Goal: Task Accomplishment & Management: Use online tool/utility

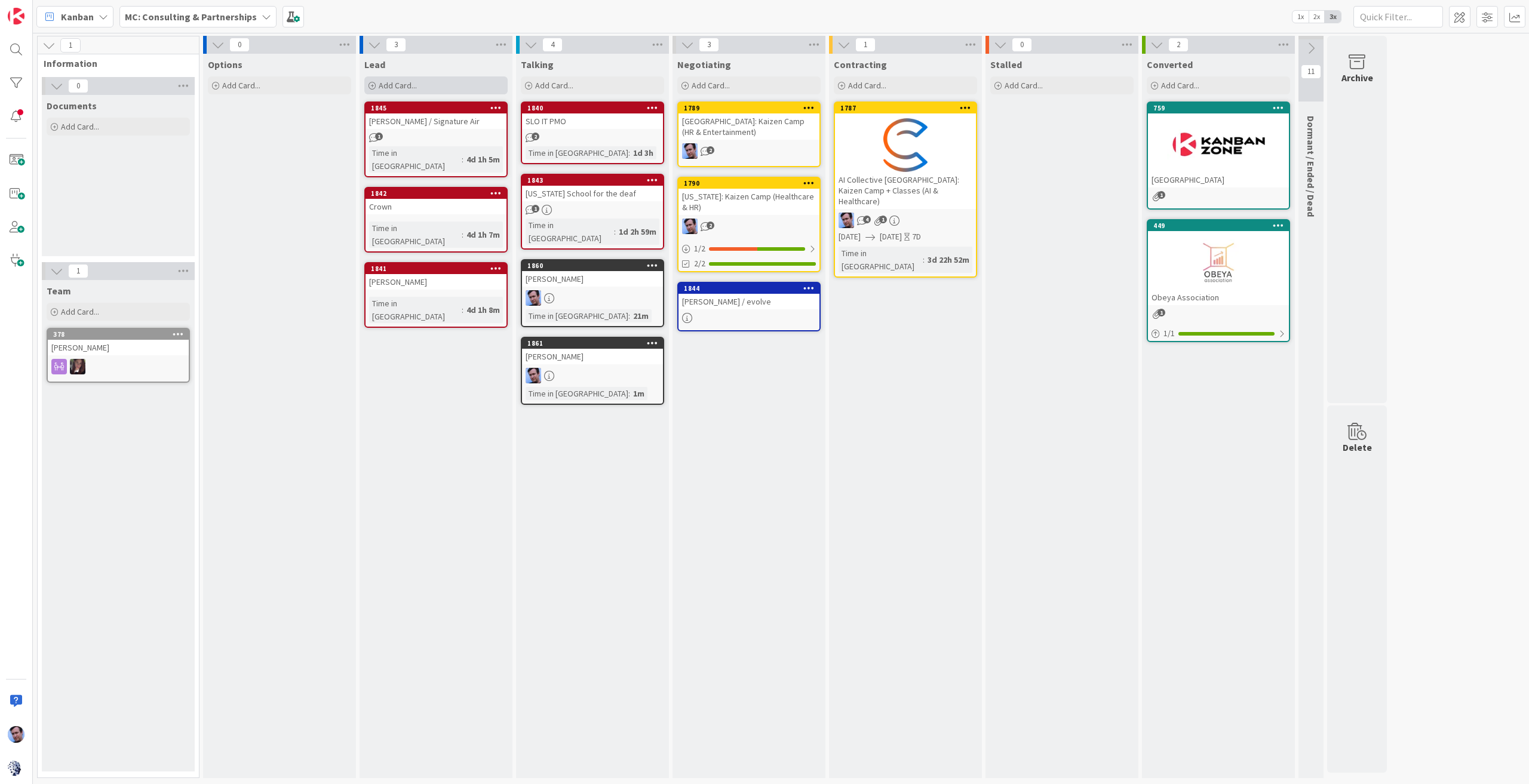
click at [395, 83] on span "Add Card..." at bounding box center [398, 85] width 38 height 11
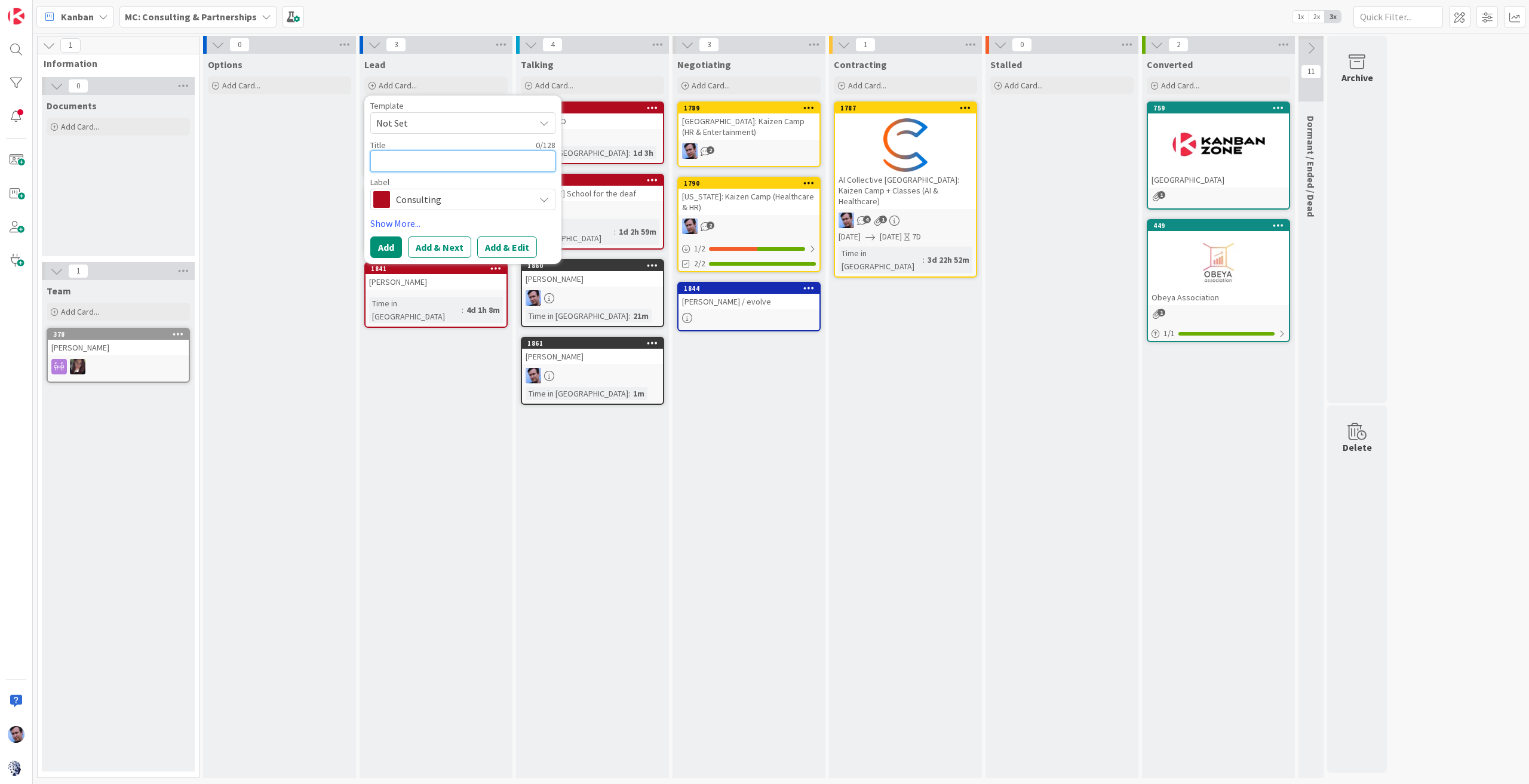
type textarea "A"
type textarea "x"
type textarea "Am"
type textarea "x"
type textarea "Ama"
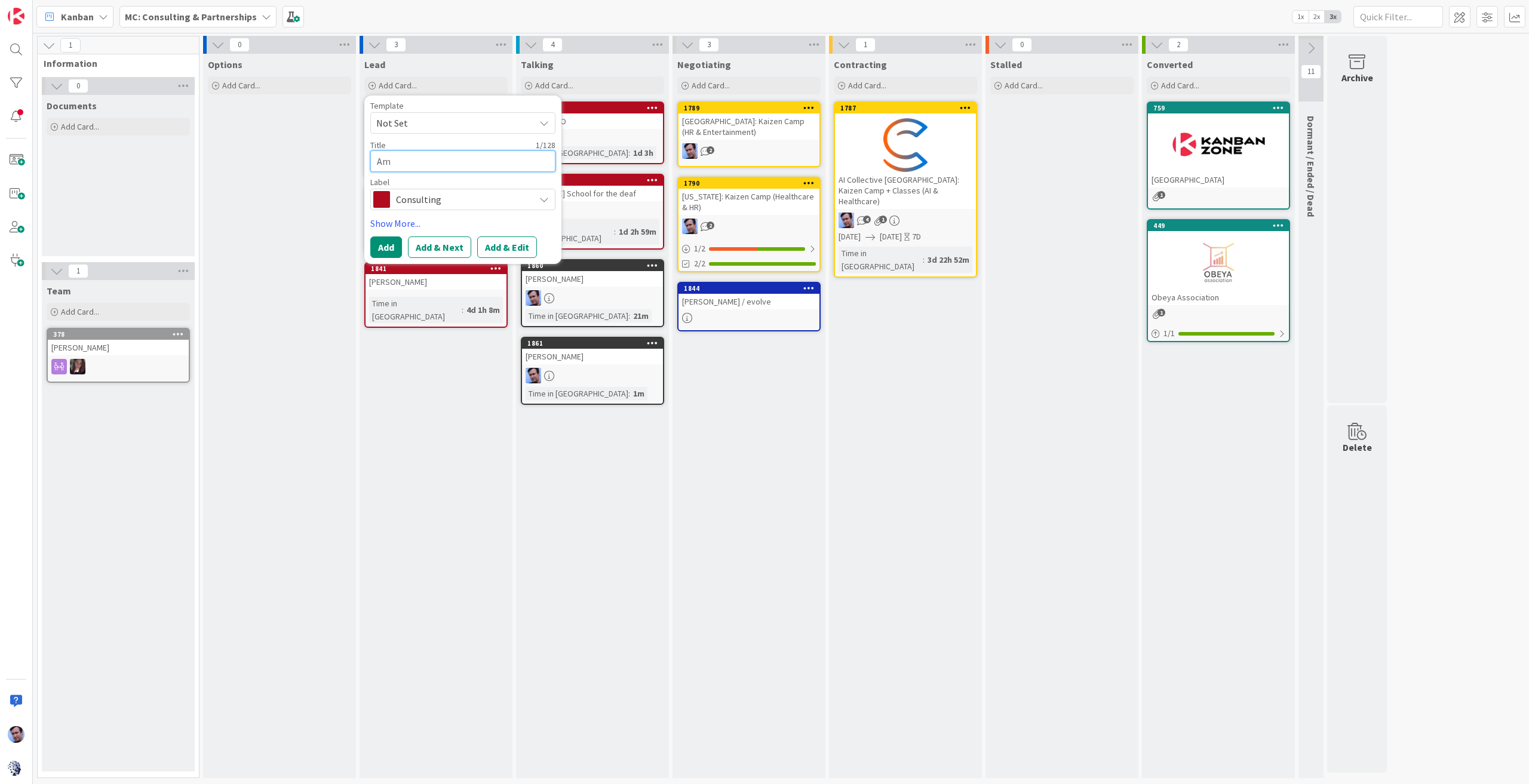
type textarea "x"
type textarea "Aman"
type textarea "x"
type textarea "Amand"
type textarea "x"
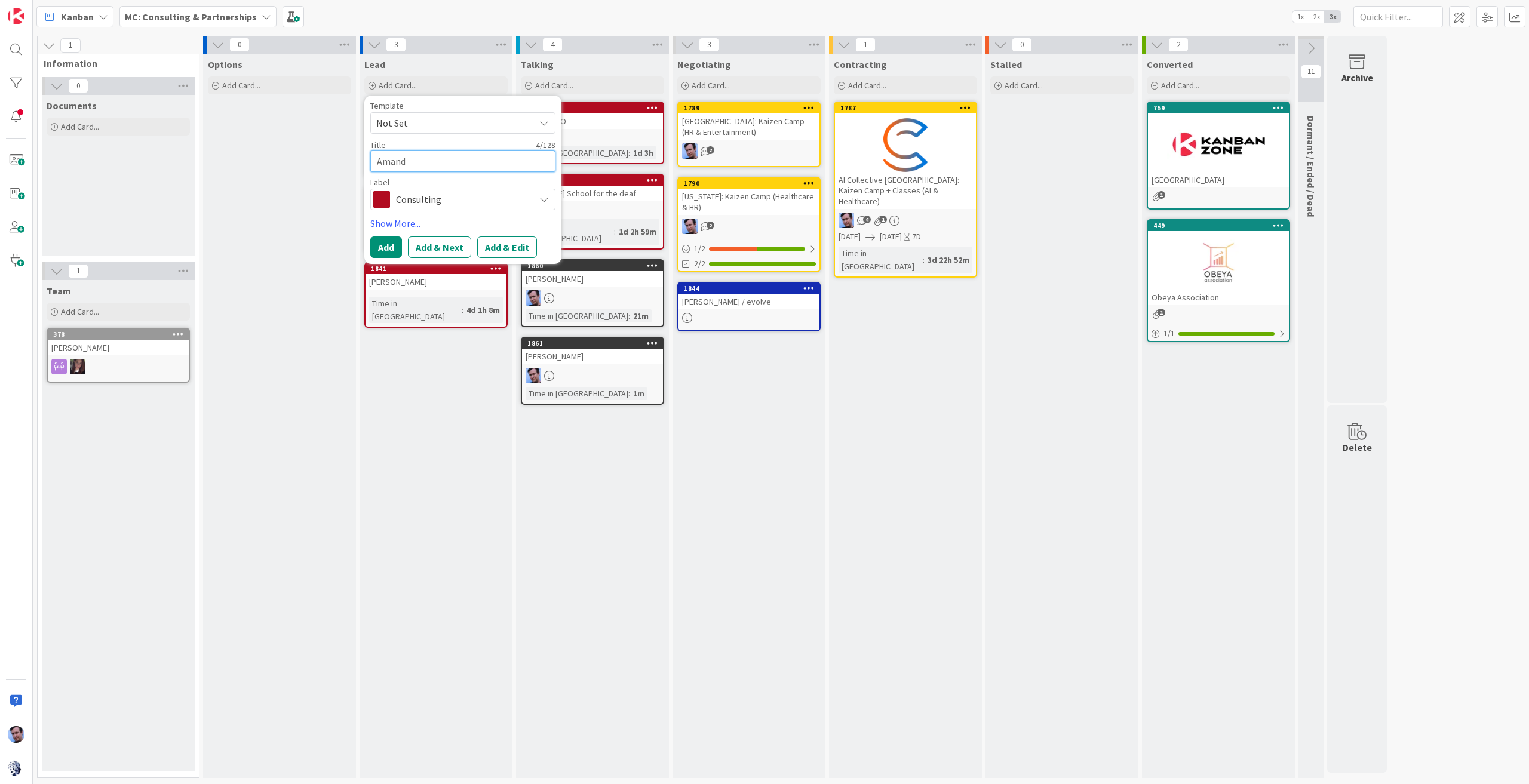
type textarea "[PERSON_NAME]"
type textarea "x"
type textarea "[PERSON_NAME]"
click at [510, 195] on span "Consulting" at bounding box center [462, 199] width 132 height 17
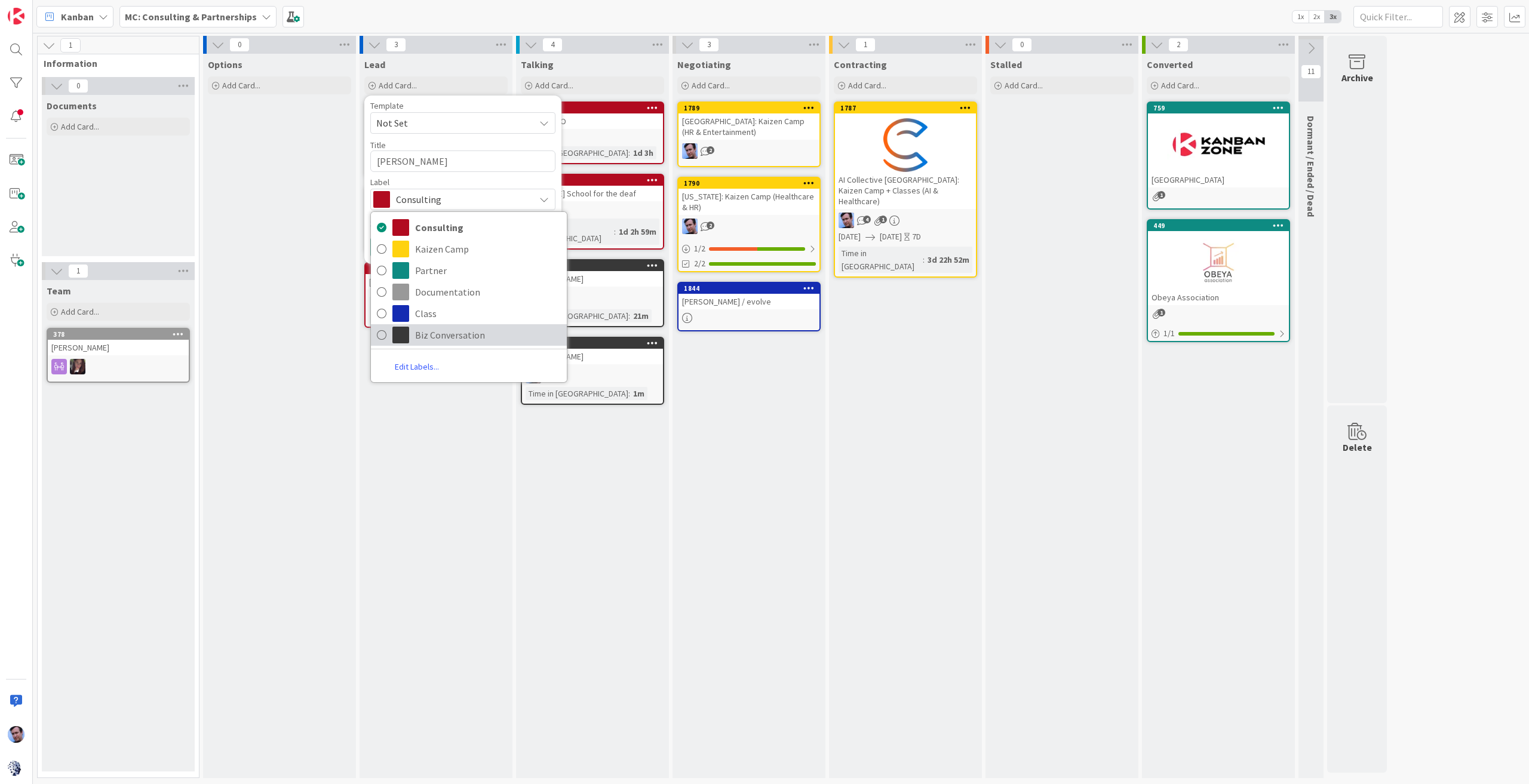
click at [457, 334] on span "Biz Conversation" at bounding box center [488, 335] width 146 height 18
type textarea "x"
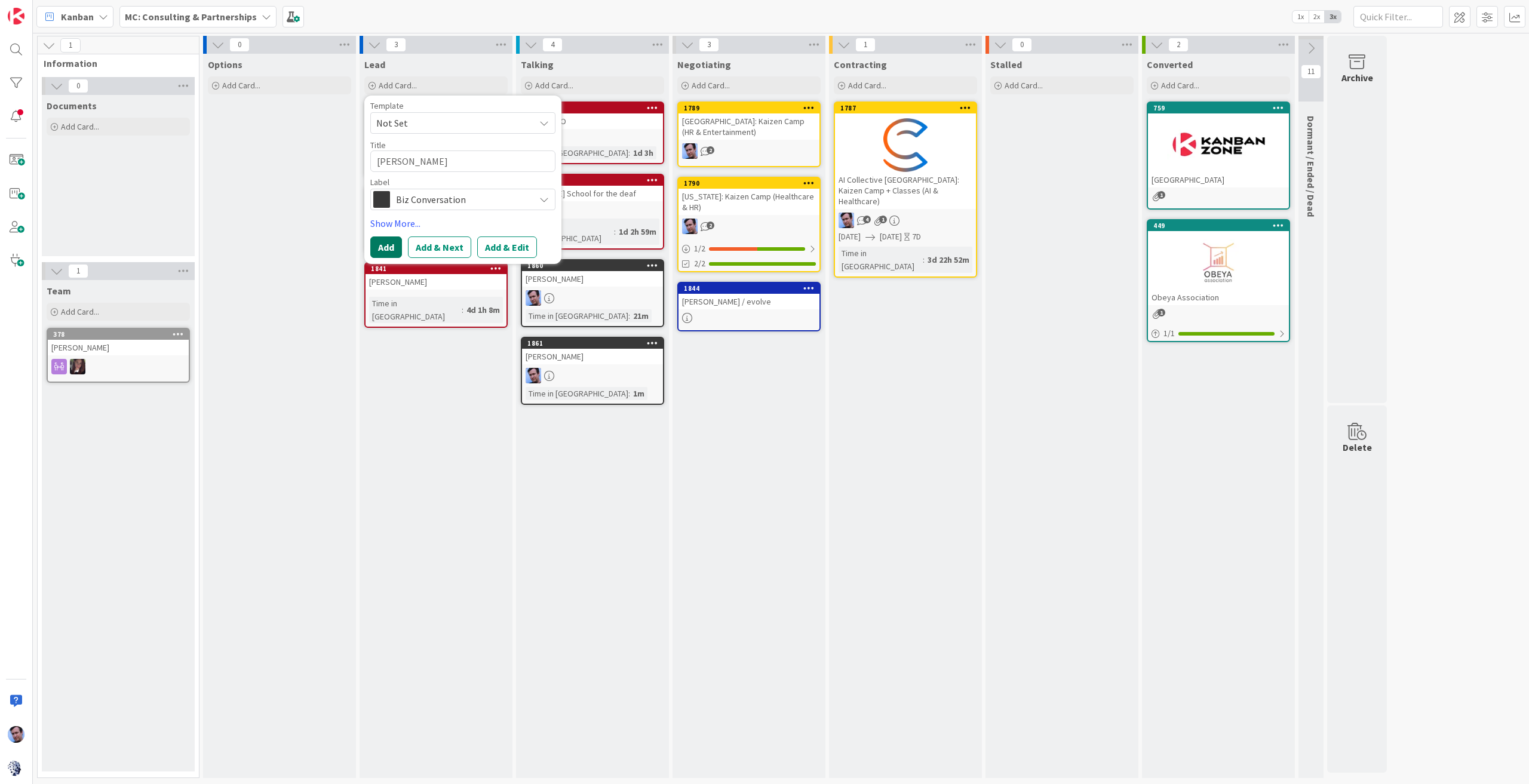
click at [385, 243] on button "Add" at bounding box center [386, 248] width 32 height 22
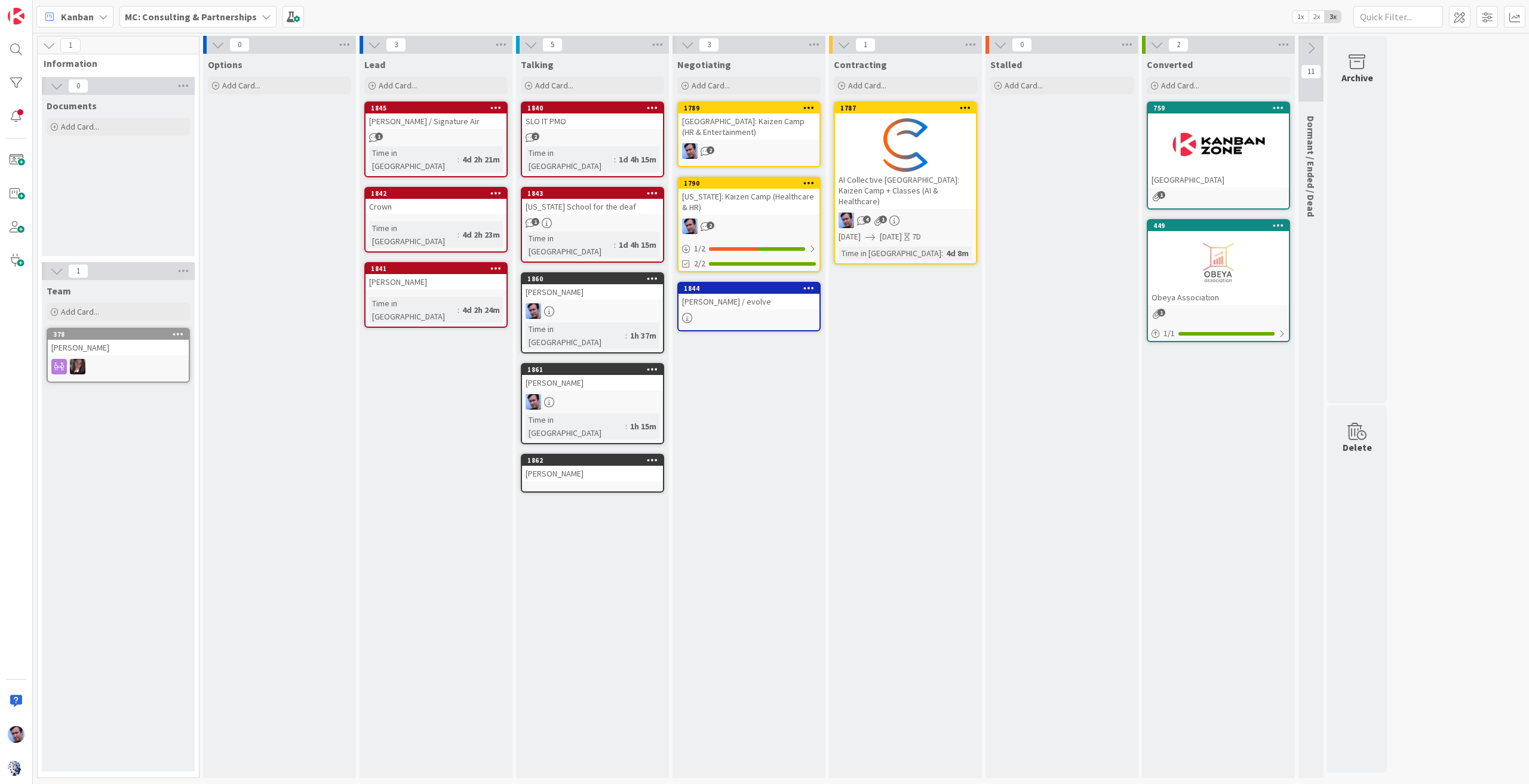
click at [597, 466] on div "[PERSON_NAME]" at bounding box center [593, 473] width 141 height 16
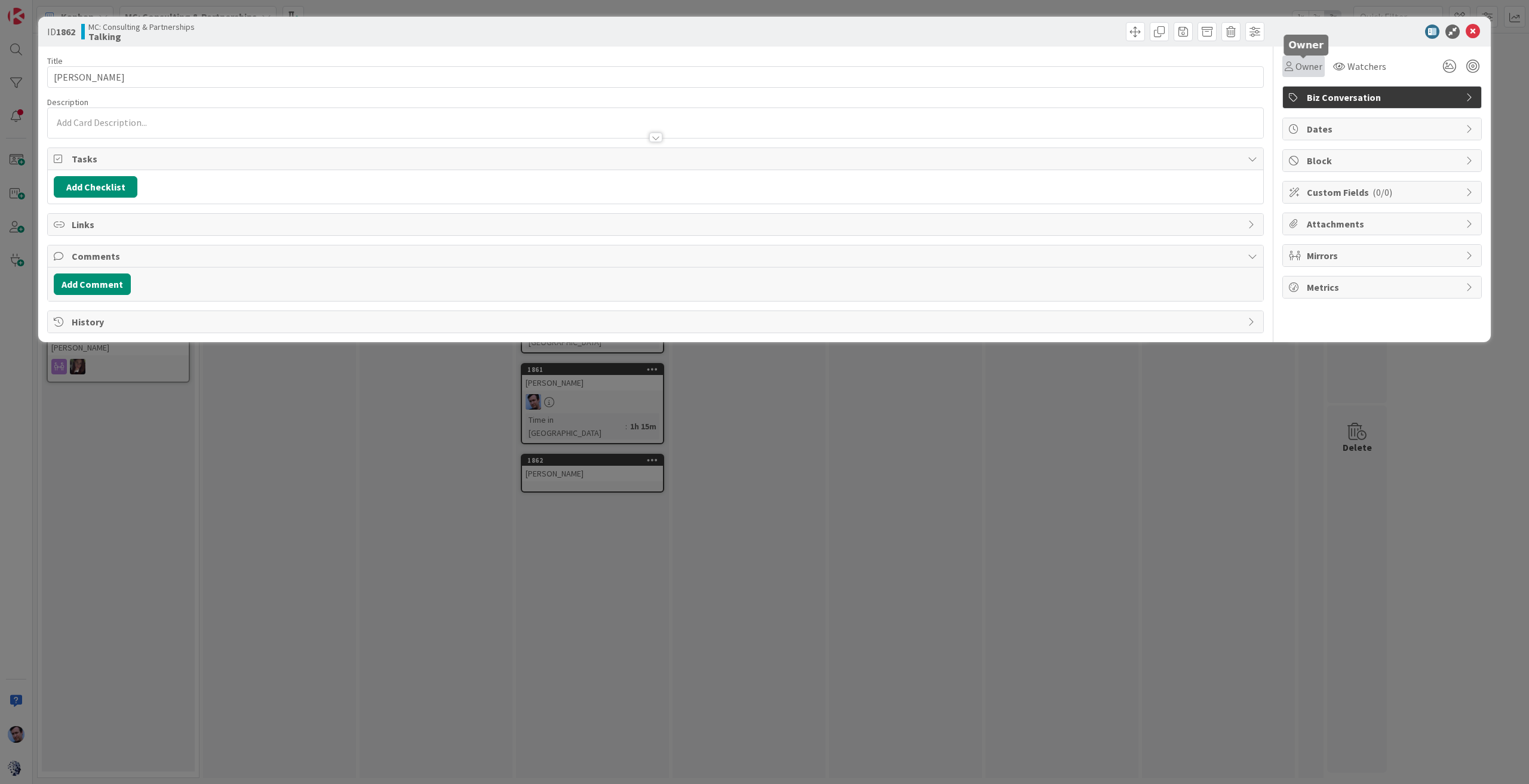
click at [1294, 62] on div "Owner" at bounding box center [1303, 66] width 37 height 14
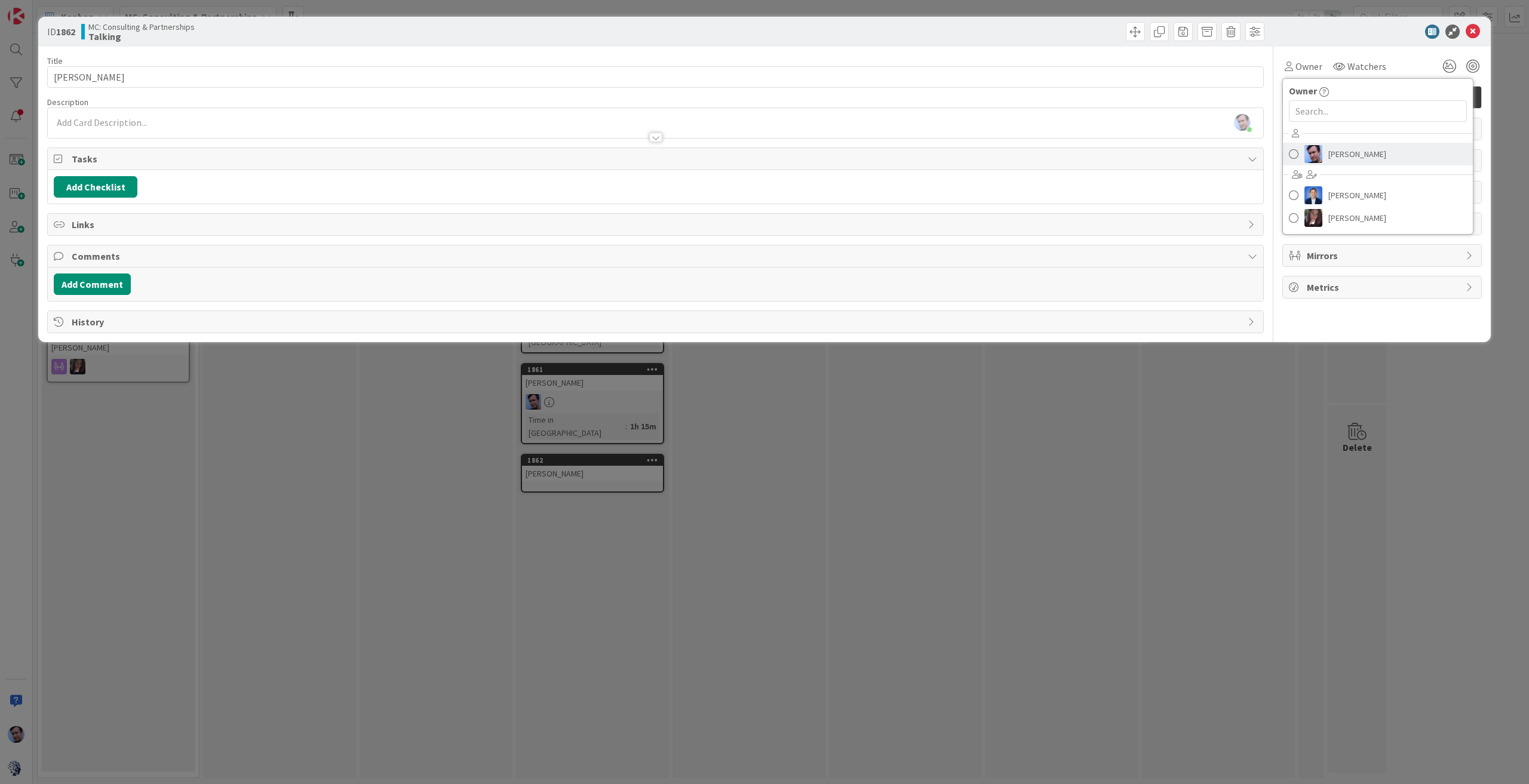
click at [1296, 153] on span at bounding box center [1294, 154] width 9 height 18
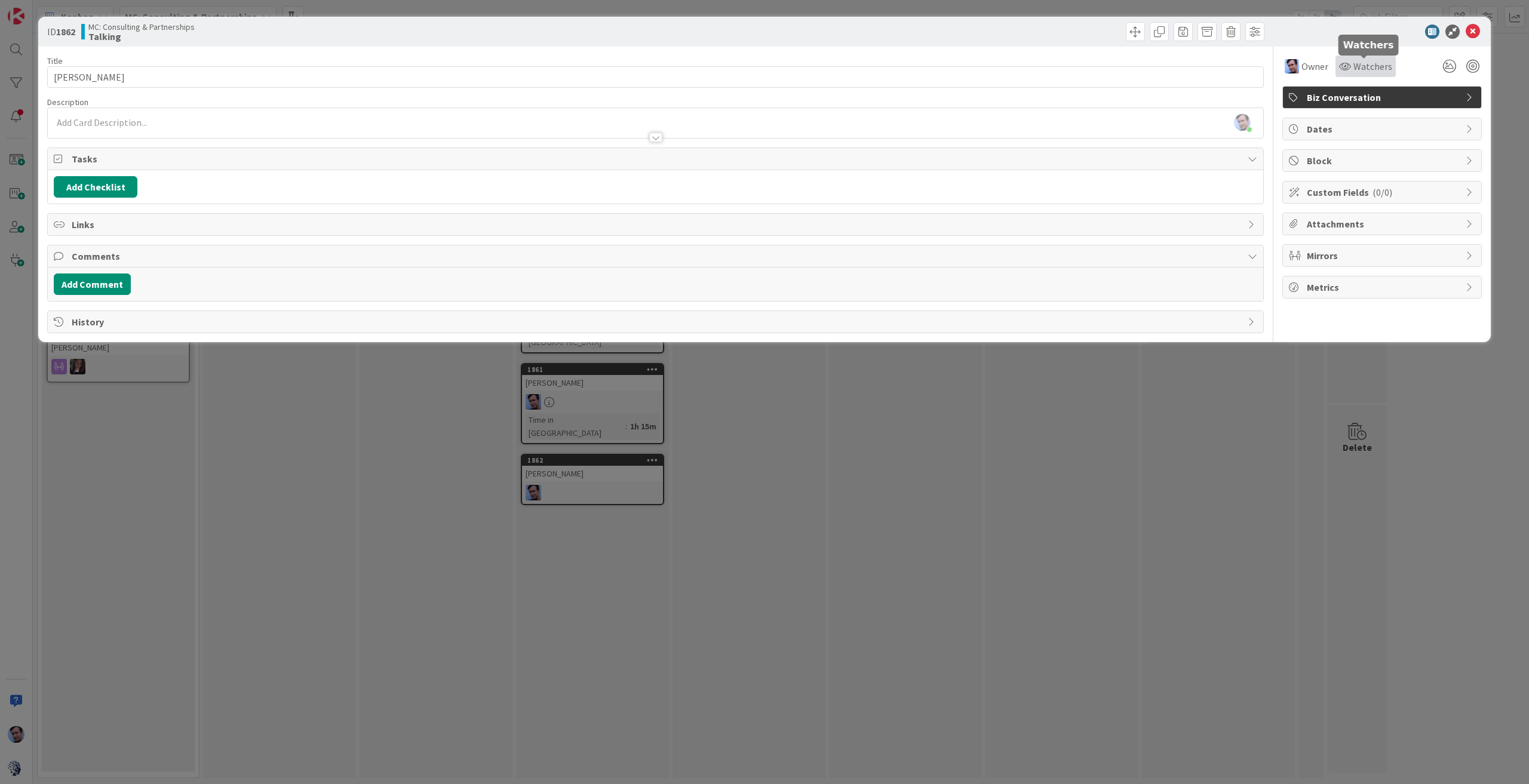
click at [1364, 67] on span "Watchers" at bounding box center [1372, 66] width 39 height 14
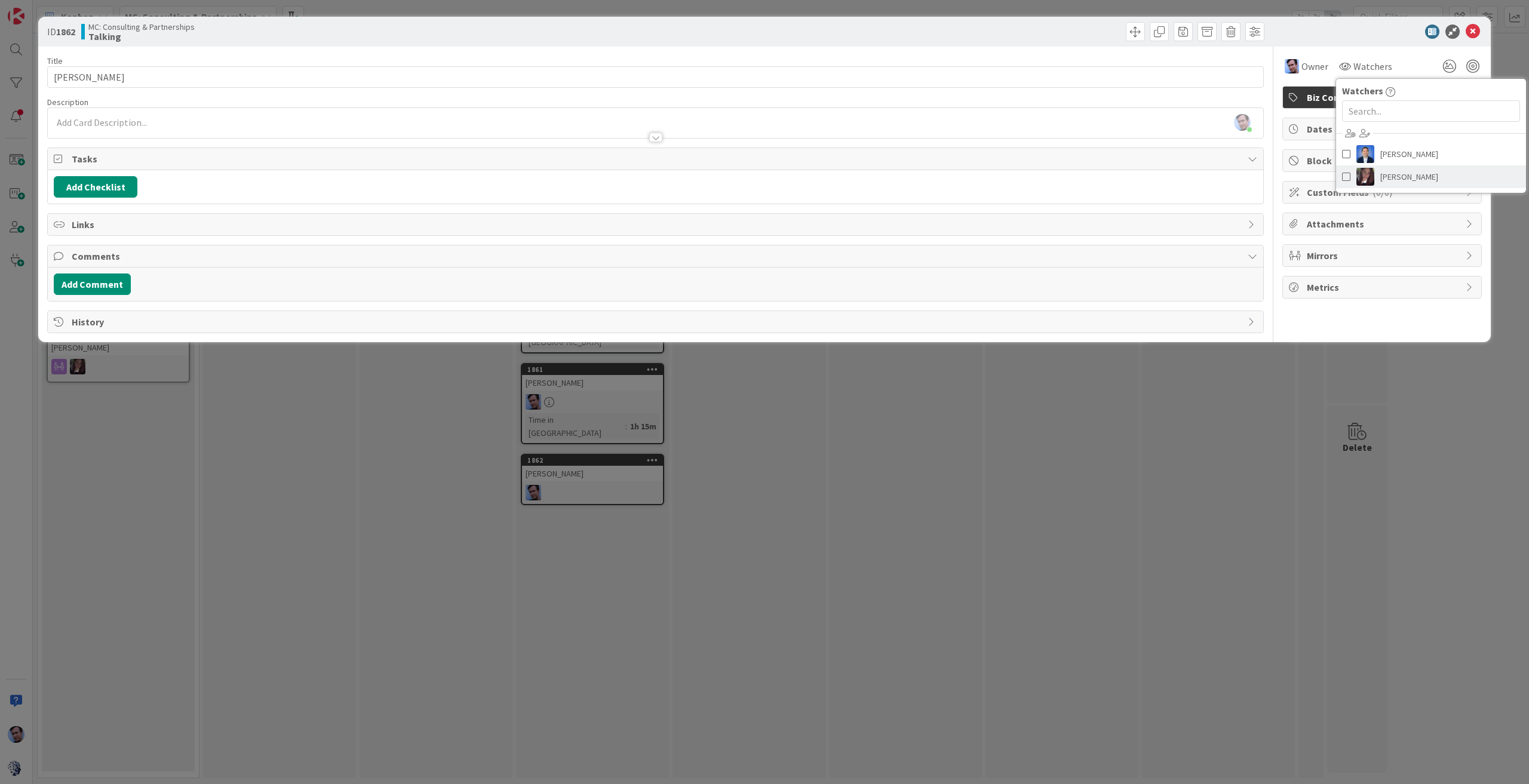
click at [1351, 176] on link "[PERSON_NAME]" at bounding box center [1431, 176] width 190 height 22
click at [1473, 24] on icon at bounding box center [1473, 31] width 14 height 14
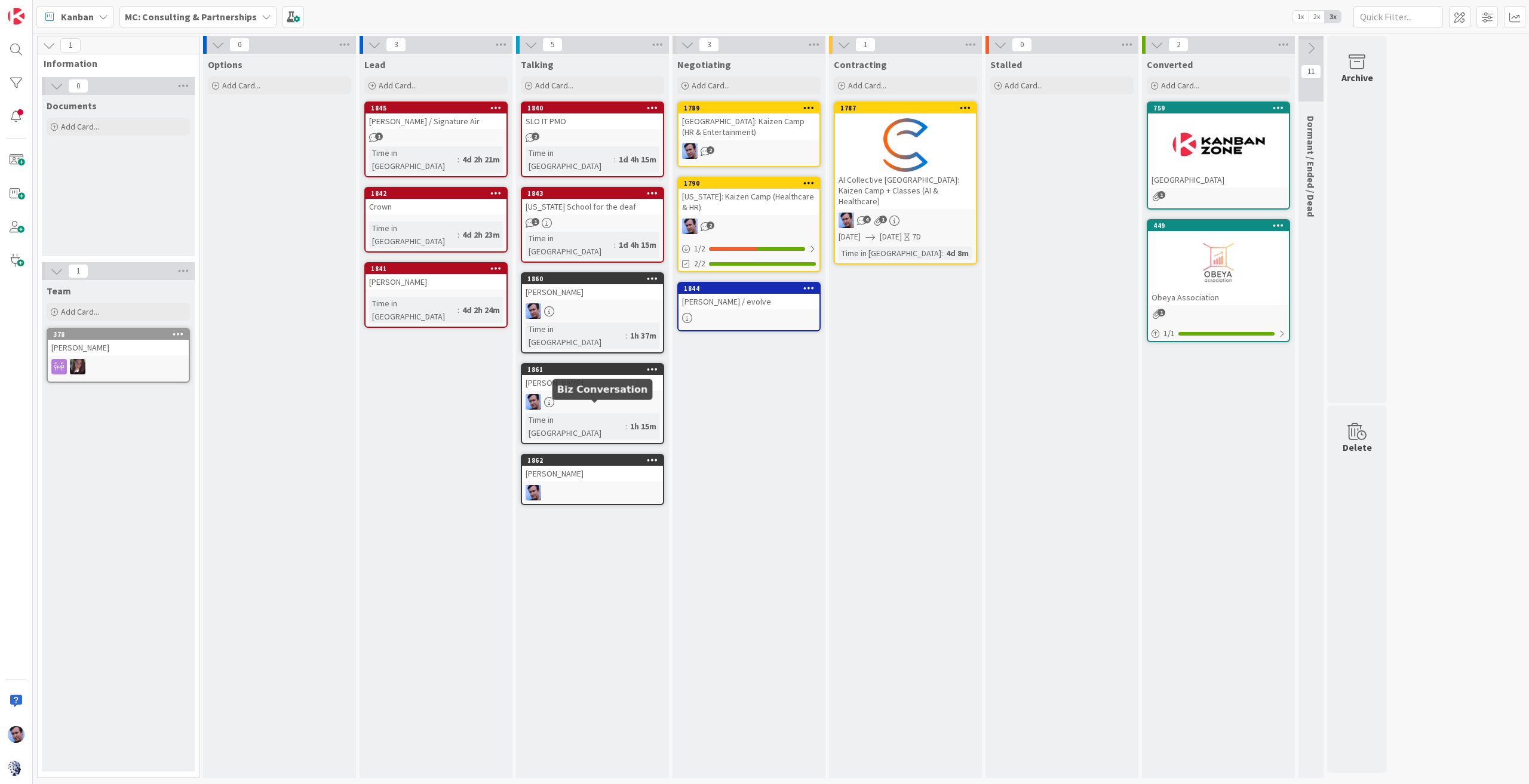
click at [594, 456] on div "1862" at bounding box center [595, 460] width 136 height 8
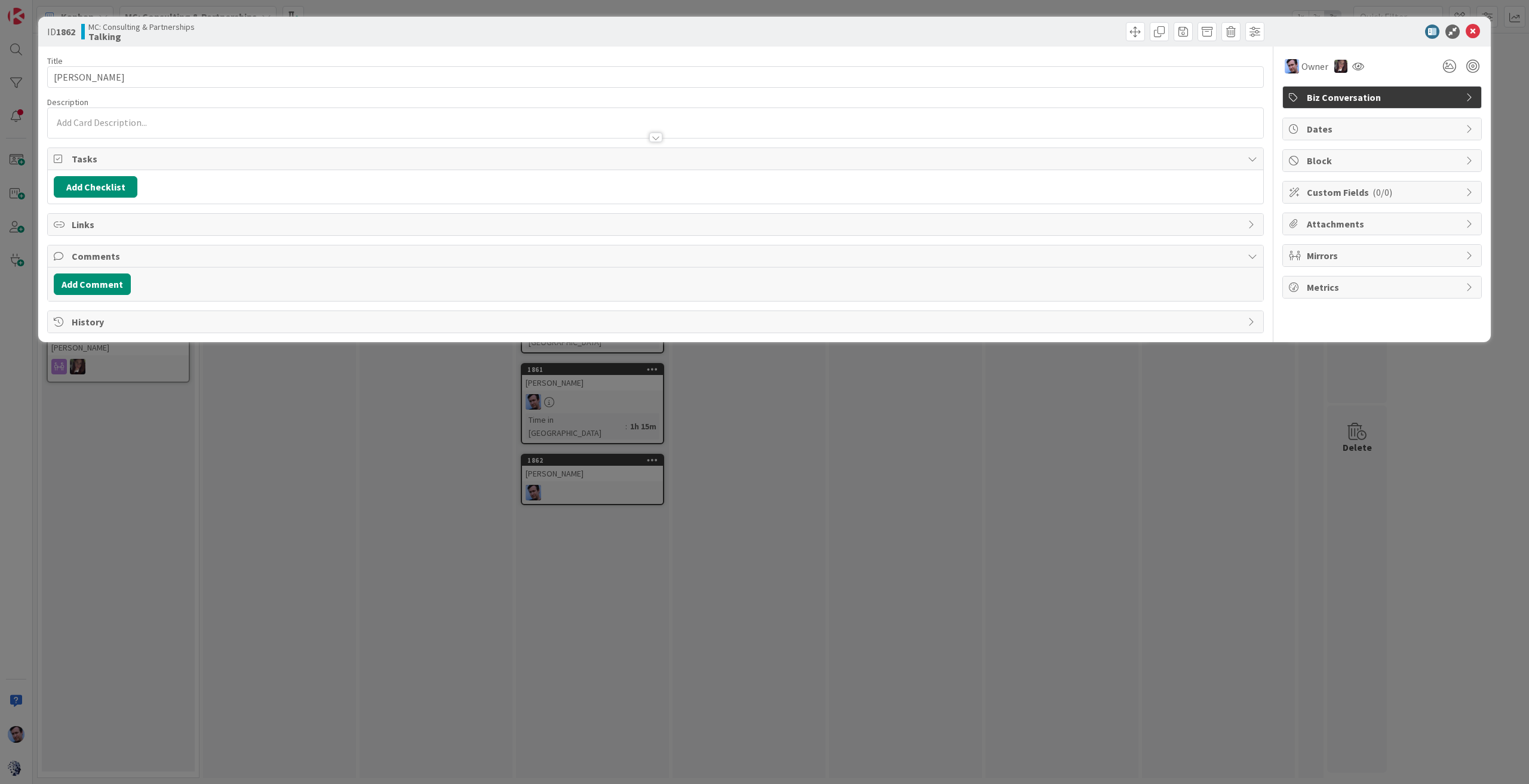
click at [231, 119] on div at bounding box center [655, 123] width 1216 height 30
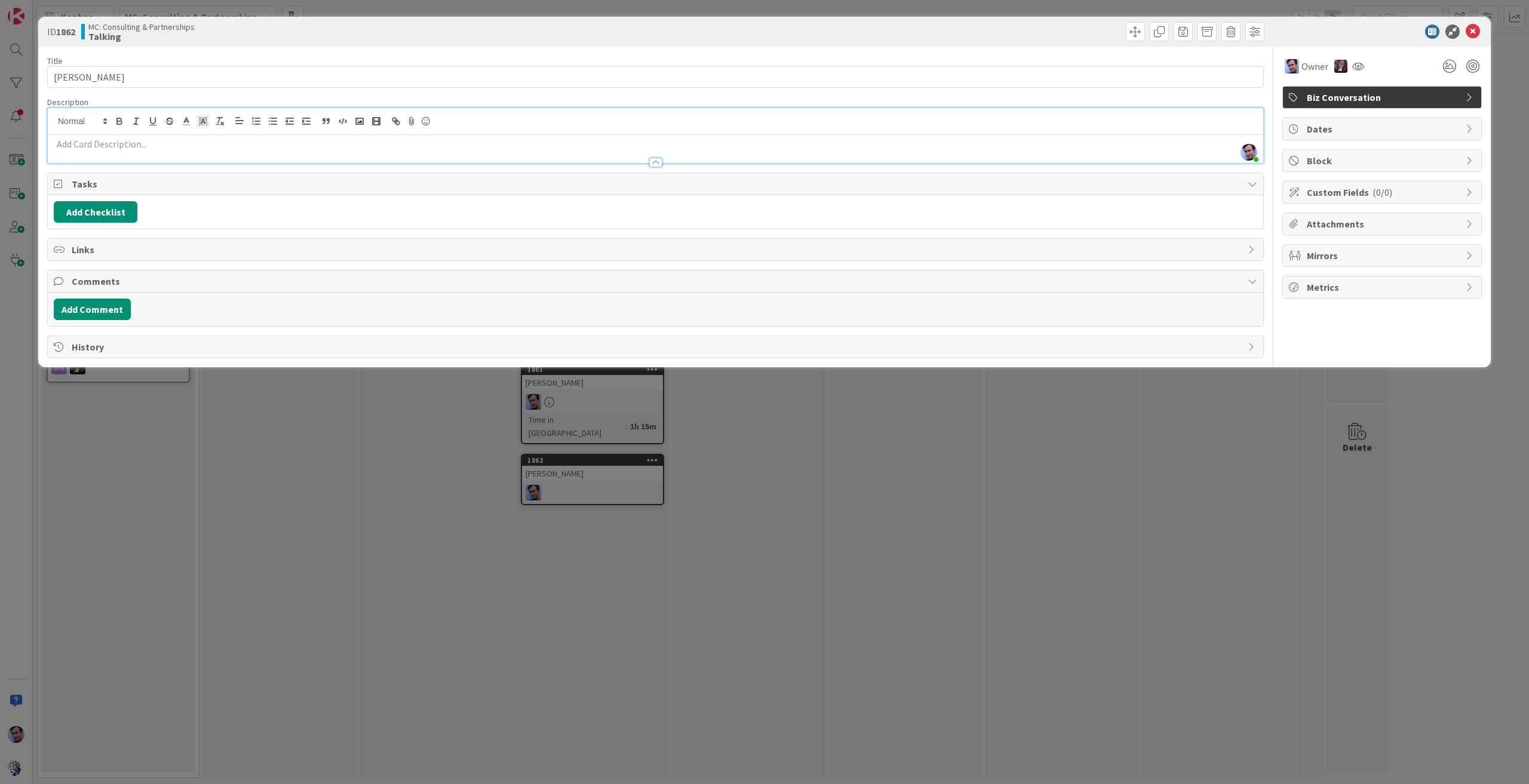
drag, startPoint x: 233, startPoint y: 141, endPoint x: 231, endPoint y: 147, distance: 6.3
click at [231, 147] on p at bounding box center [655, 144] width 1203 height 14
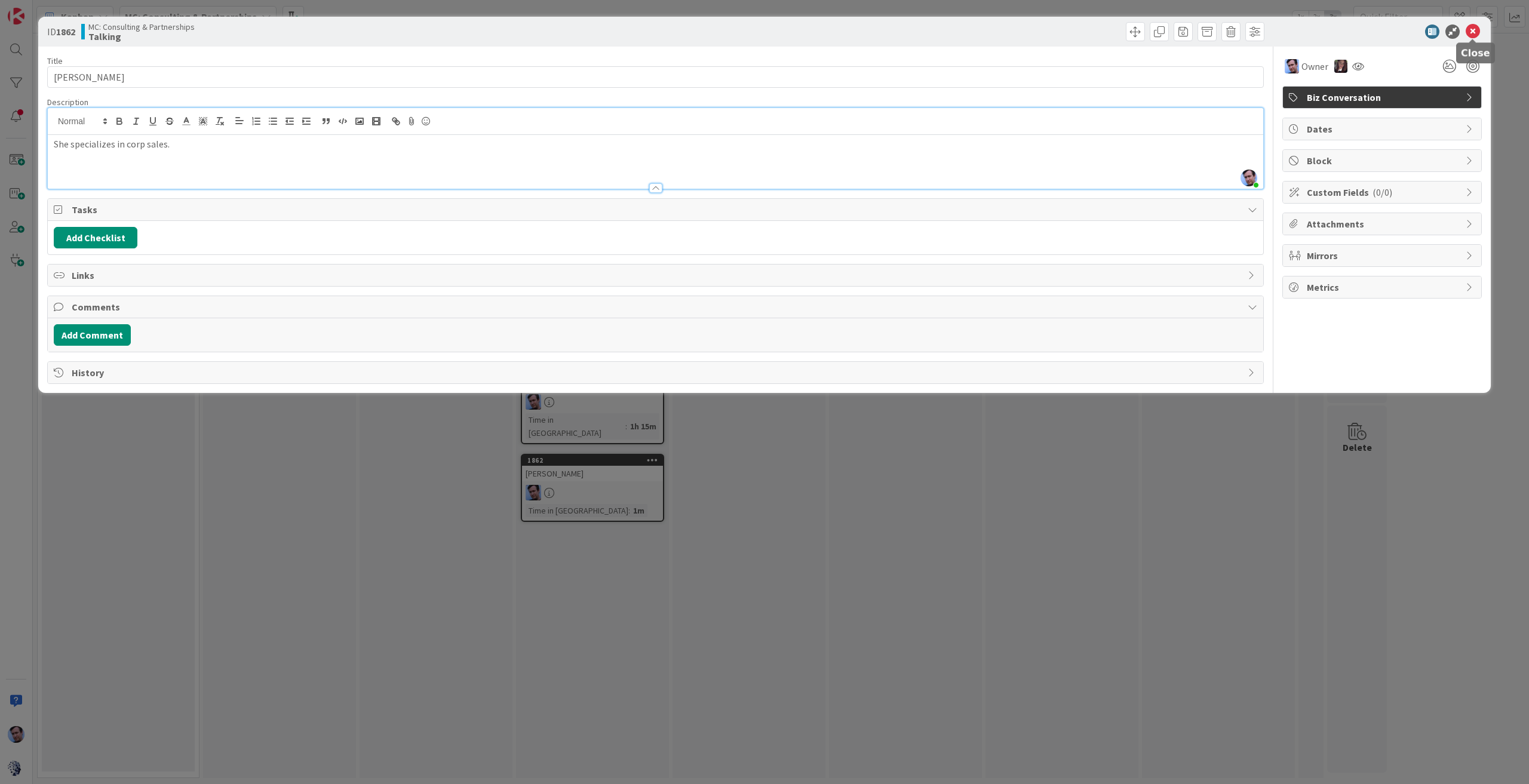
click at [1473, 32] on icon at bounding box center [1473, 31] width 14 height 14
